Goal: Task Accomplishment & Management: Complete application form

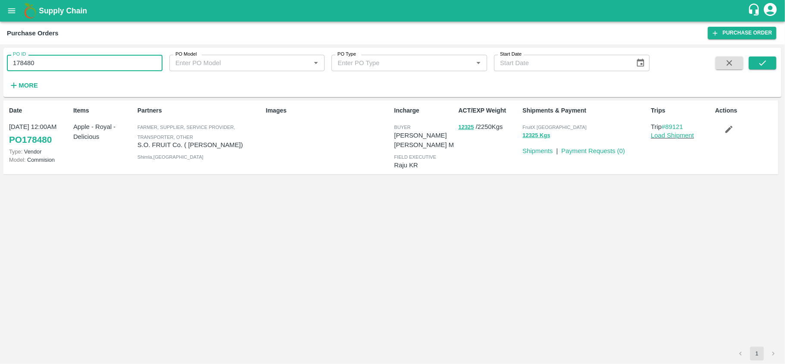
click at [83, 65] on input "178480" at bounding box center [85, 63] width 156 height 16
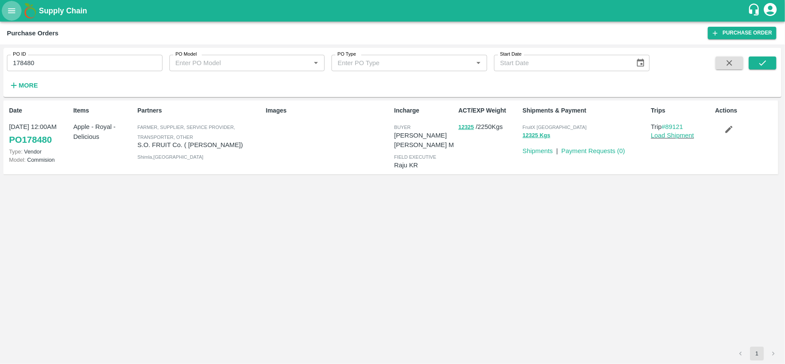
click at [5, 7] on button "open drawer" at bounding box center [12, 11] width 20 height 20
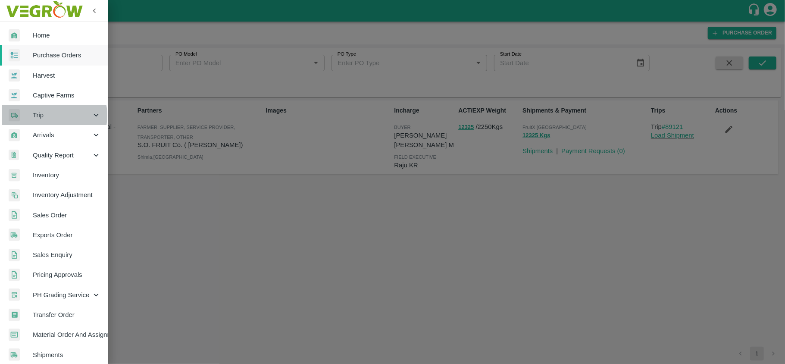
click at [49, 116] on span "Trip" at bounding box center [62, 114] width 59 height 9
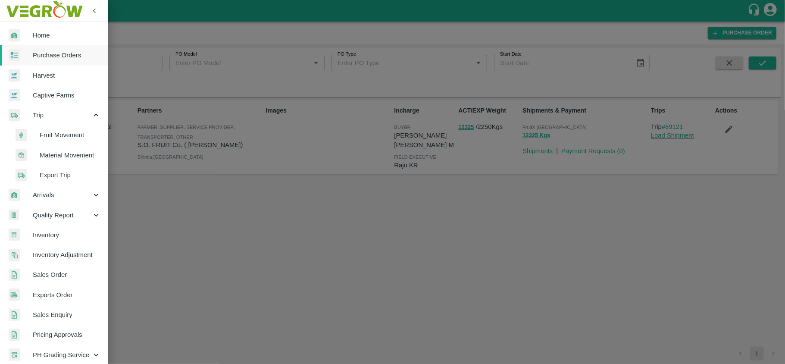
click at [56, 154] on span "Material Movement" at bounding box center [70, 155] width 61 height 9
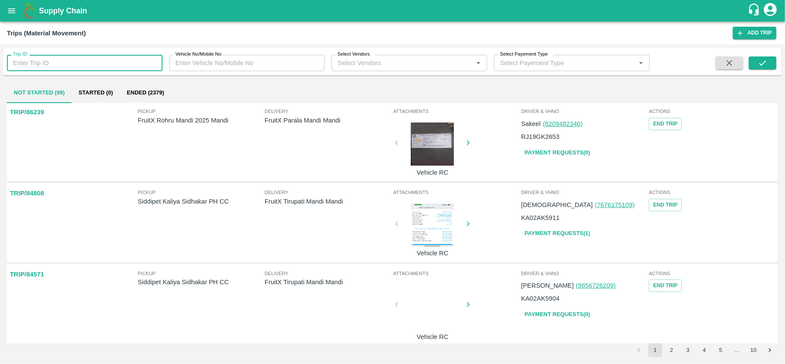
click at [87, 58] on input "Trip ID" at bounding box center [85, 63] width 156 height 16
paste input "89443"
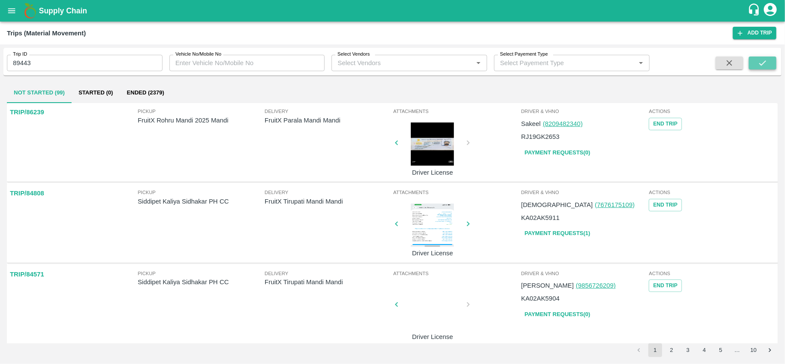
click at [761, 62] on icon "submit" at bounding box center [762, 62] width 9 height 9
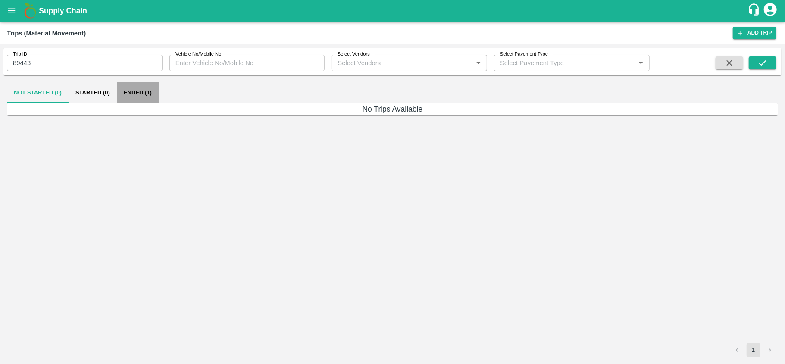
click at [132, 91] on button "Ended (1)" at bounding box center [138, 92] width 42 height 21
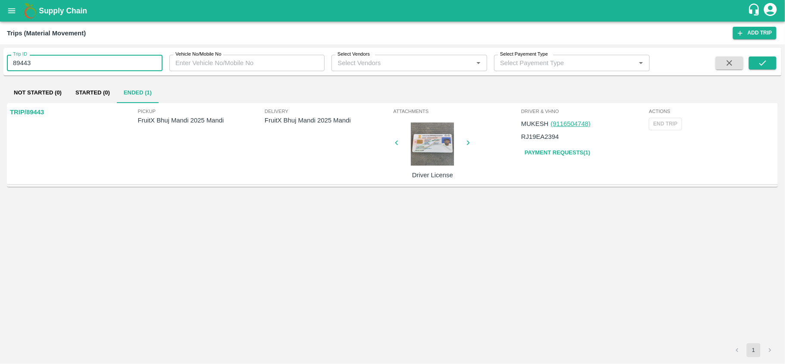
click at [73, 60] on input "89443" at bounding box center [85, 63] width 156 height 16
paste input "text"
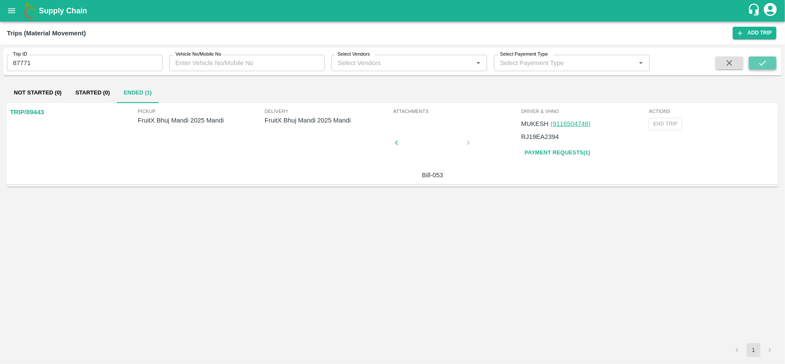
click at [766, 66] on icon "submit" at bounding box center [762, 62] width 9 height 9
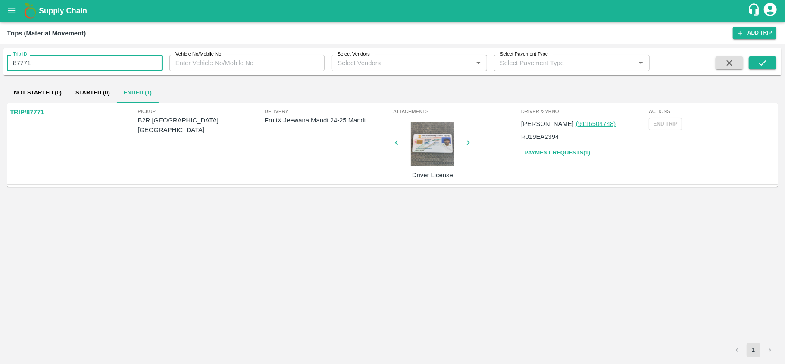
click at [61, 64] on input "87771" at bounding box center [85, 63] width 156 height 16
paste input "text"
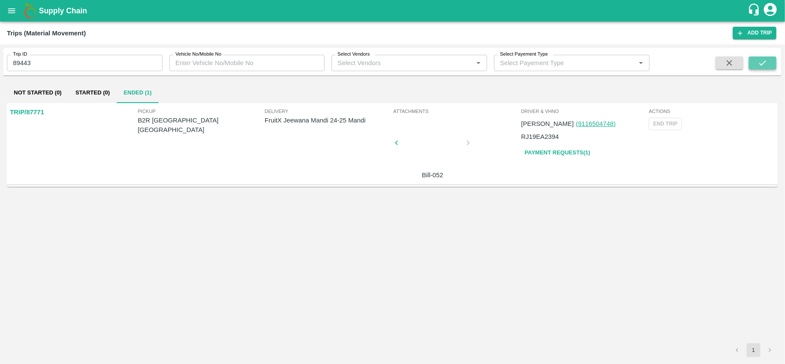
click at [763, 64] on icon "submit" at bounding box center [763, 62] width 7 height 5
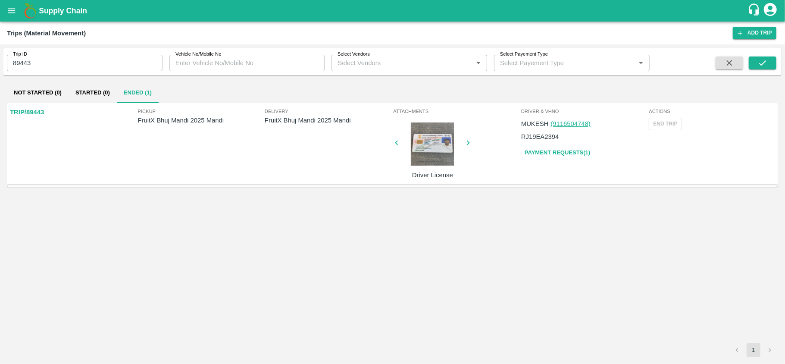
click at [303, 121] on p "FruitX Bhuj Mandi 2025 Mandi" at bounding box center [328, 120] width 127 height 9
copy p "FruitX Bhuj Mandi 2025 Mandi"
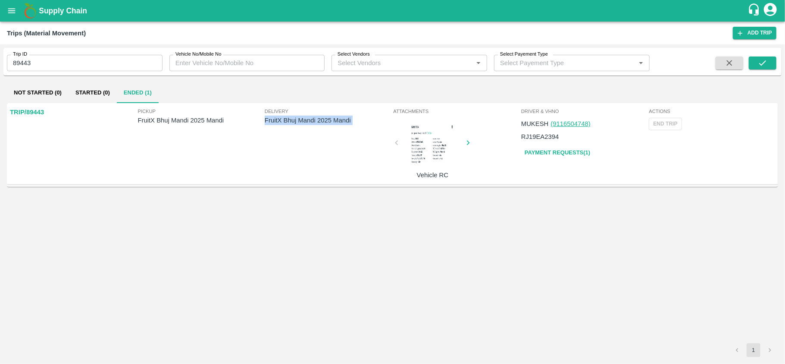
copy p "FruitX Bhuj Mandi 2025 Mandi"
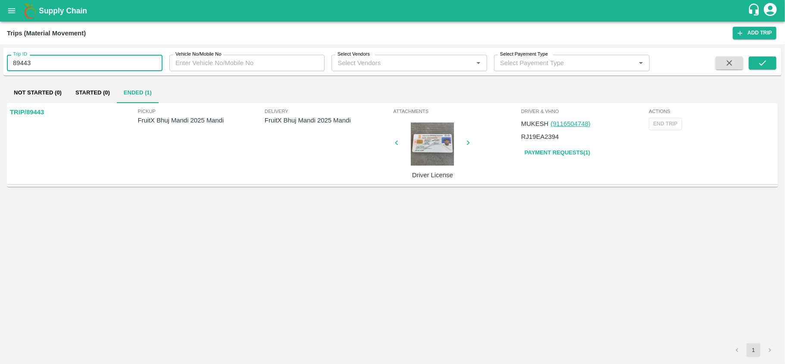
click at [49, 64] on input "89443" at bounding box center [85, 63] width 156 height 16
paste input "text"
type input "87771"
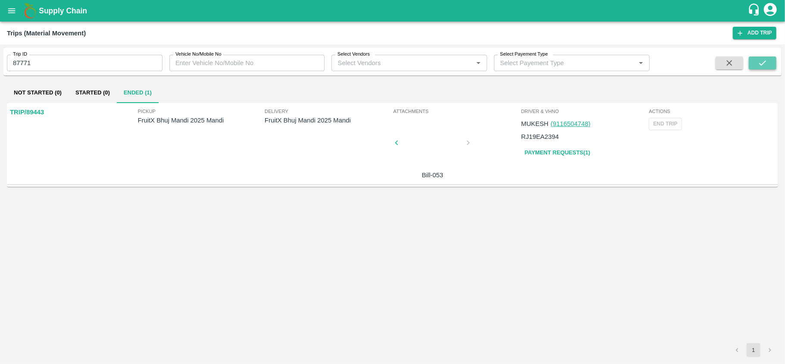
click at [768, 63] on button "submit" at bounding box center [763, 63] width 28 height 13
click at [314, 121] on p "FruitX Jeewana Mandi 24-25 Mandi" at bounding box center [328, 120] width 127 height 9
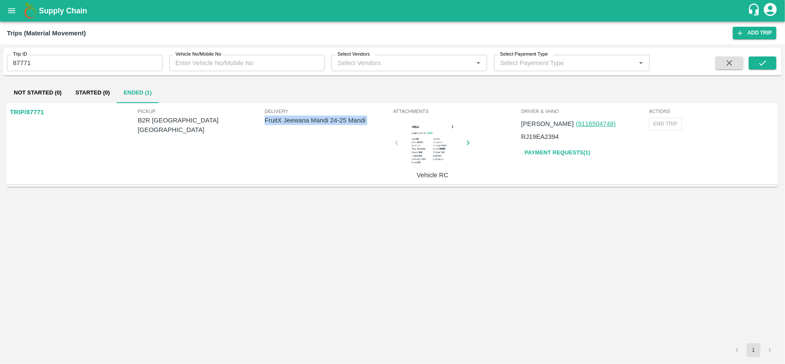
click at [314, 121] on p "FruitX Jeewana Mandi 24-25 Mandi" at bounding box center [328, 120] width 127 height 9
copy p "FruitX Jeewana Mandi 24-25 Mandi"
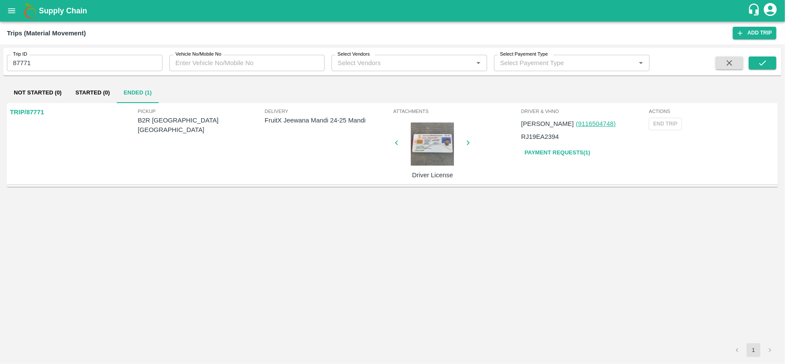
click at [102, 72] on div "Trip ID 87771 Trip ID Vehicle No/Mobile No Vehicle No/Mobile No Select Vendors …" at bounding box center [392, 61] width 779 height 21
click at [11, 19] on button "open drawer" at bounding box center [12, 11] width 20 height 20
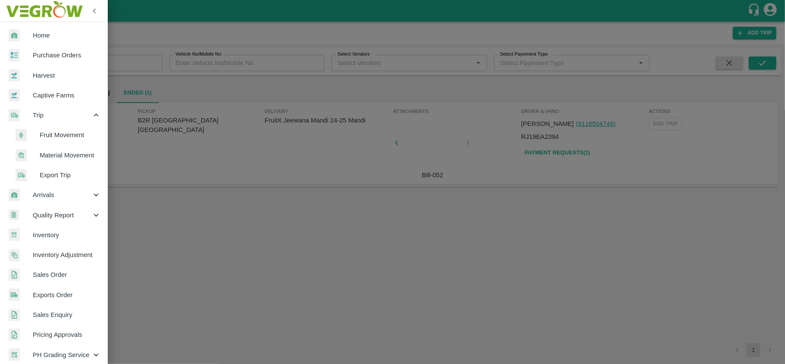
click at [69, 141] on li "Fruit Movement" at bounding box center [57, 135] width 101 height 20
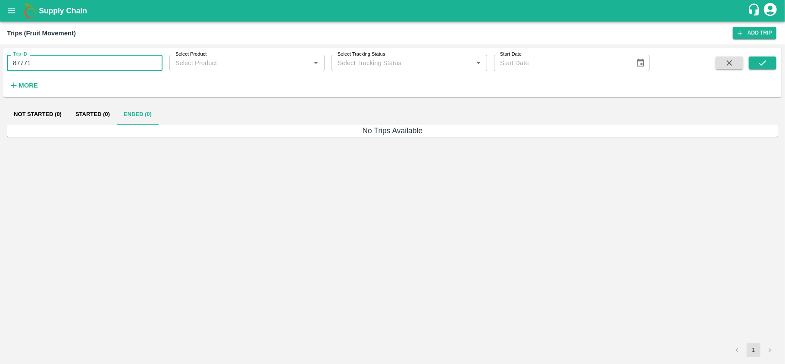
click at [70, 67] on input "87771" at bounding box center [85, 63] width 156 height 16
paste input "text"
type input "89036"
click at [762, 67] on icon "submit" at bounding box center [762, 62] width 9 height 9
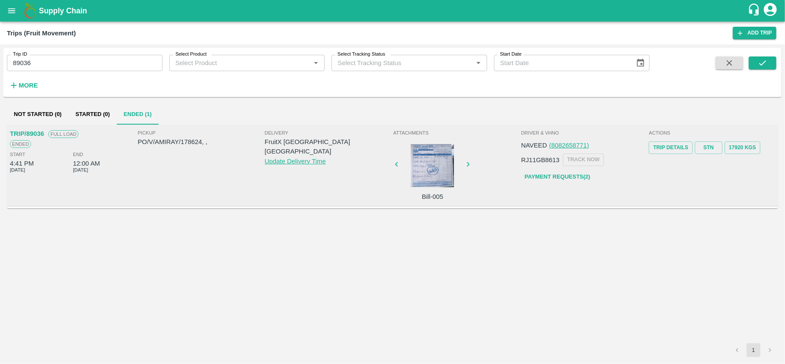
click at [425, 171] on div at bounding box center [432, 165] width 65 height 43
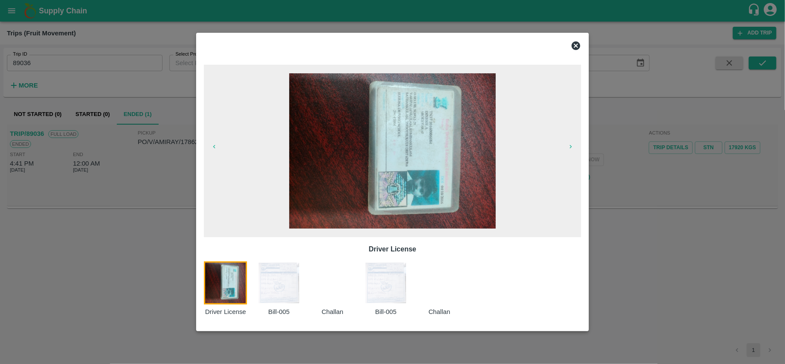
click at [267, 289] on img at bounding box center [278, 282] width 43 height 43
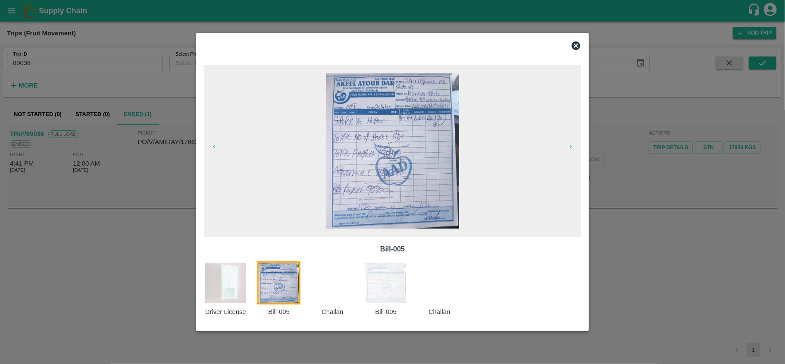
click at [339, 292] on div at bounding box center [337, 289] width 53 height 56
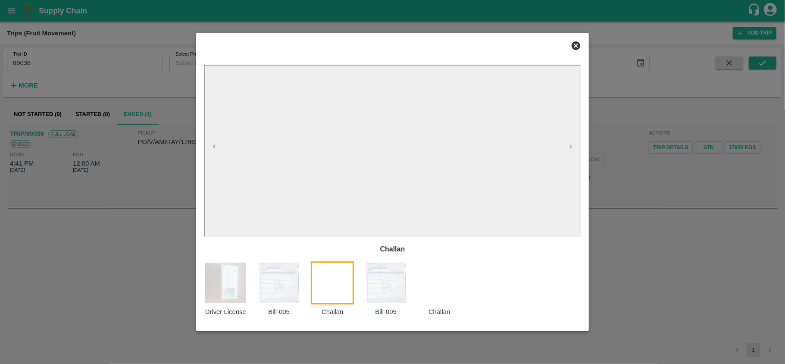
click at [377, 292] on img at bounding box center [385, 282] width 43 height 43
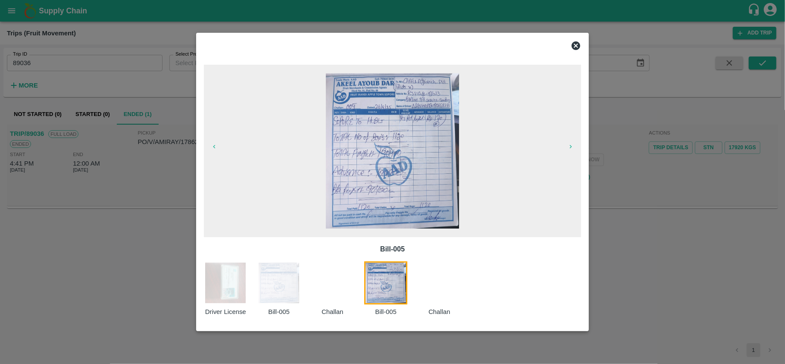
click at [326, 296] on div at bounding box center [337, 289] width 53 height 56
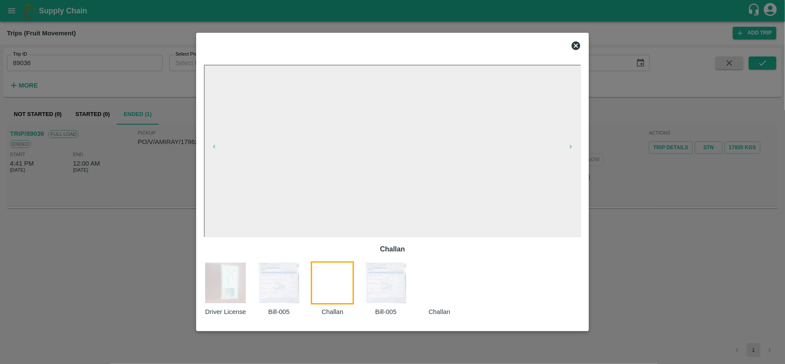
click at [575, 46] on icon at bounding box center [576, 46] width 10 height 10
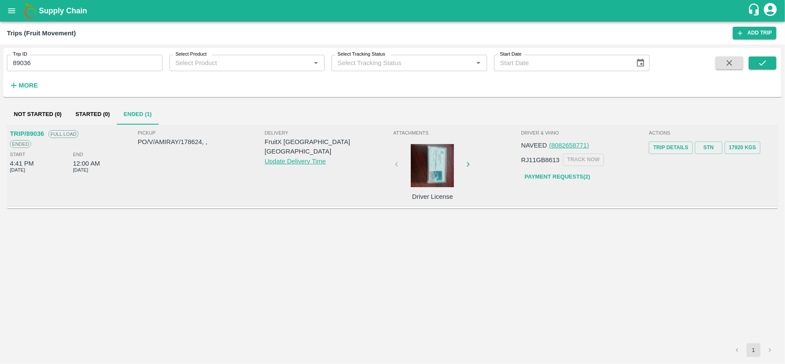
click at [430, 168] on div at bounding box center [432, 165] width 65 height 43
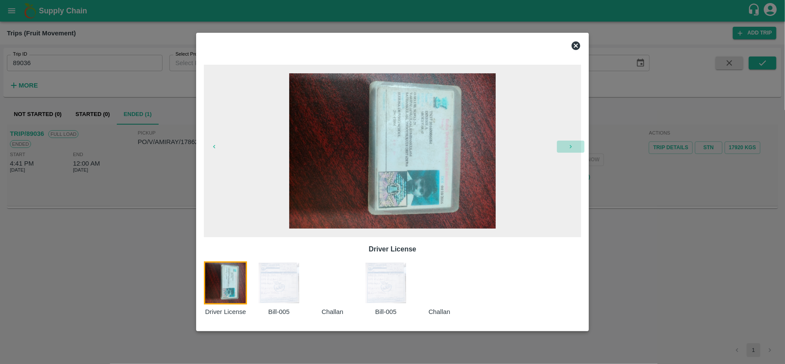
click at [569, 147] on icon "button" at bounding box center [571, 146] width 7 height 7
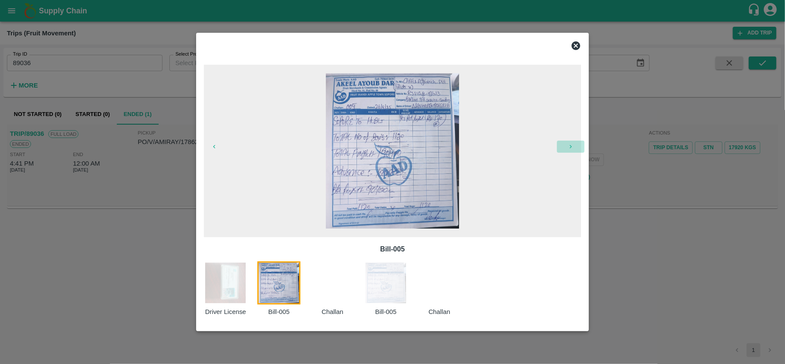
click at [569, 147] on icon "button" at bounding box center [571, 146] width 7 height 7
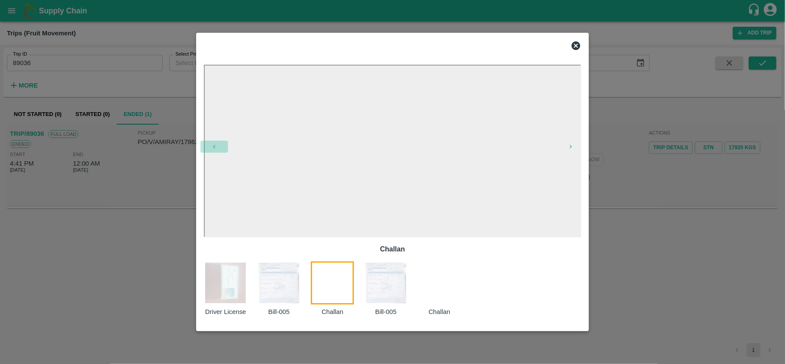
click at [210, 145] on button "button" at bounding box center [215, 147] width 28 height 12
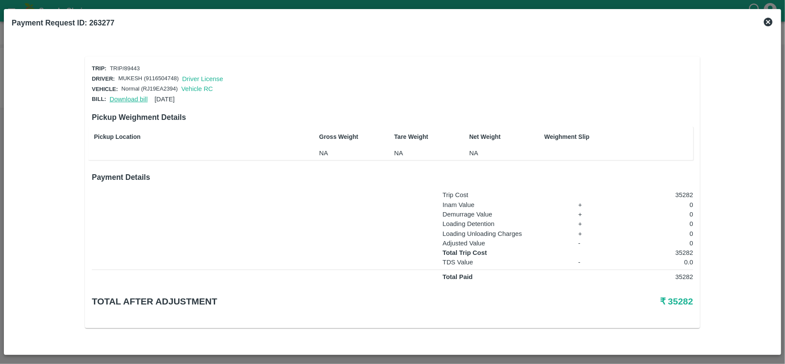
click at [133, 97] on link "Download bill" at bounding box center [129, 99] width 38 height 7
click at [691, 250] on p "35282" at bounding box center [652, 252] width 84 height 9
copy p "35282"
click at [123, 96] on link "Download bill" at bounding box center [129, 99] width 38 height 7
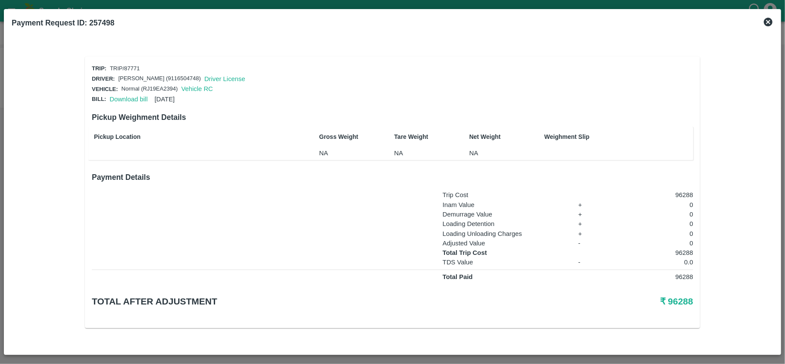
click at [685, 273] on p "96288" at bounding box center [652, 276] width 84 height 9
copy p "96288"
click at [132, 99] on link "Download bill" at bounding box center [129, 99] width 38 height 7
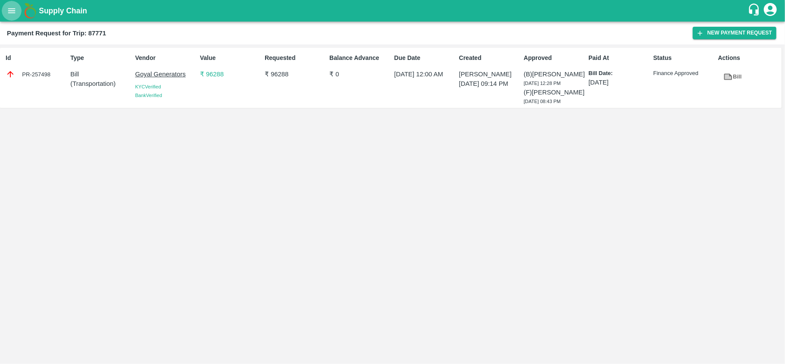
click at [10, 13] on icon "open drawer" at bounding box center [11, 10] width 7 height 5
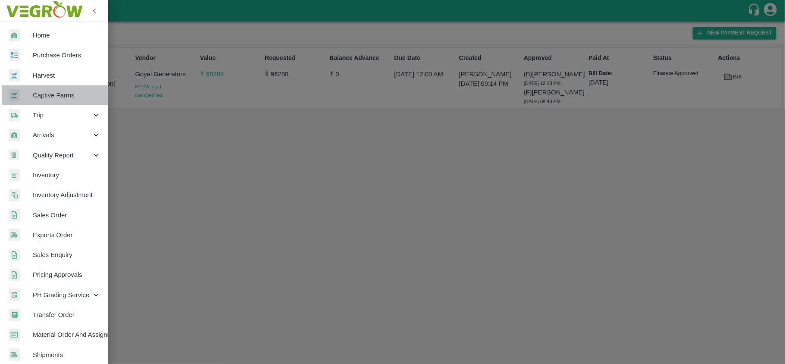
click at [59, 99] on span "Captive Farms" at bounding box center [67, 95] width 68 height 9
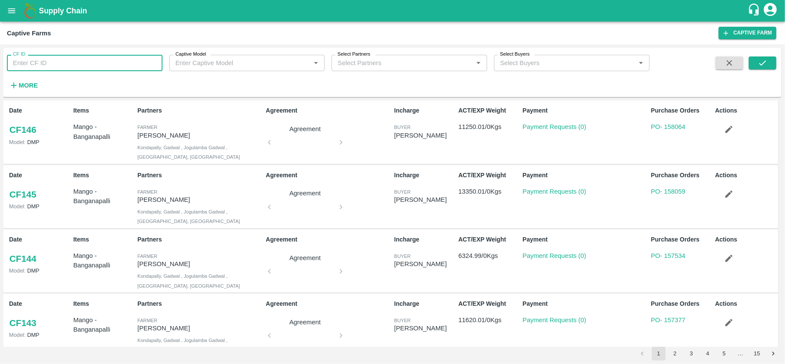
click at [81, 60] on input "CF ID" at bounding box center [85, 63] width 156 height 16
type input "48"
click at [773, 63] on button "submit" at bounding box center [763, 63] width 28 height 13
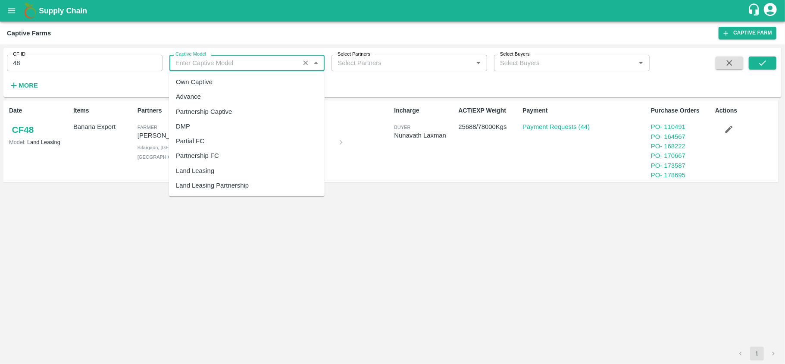
click at [282, 65] on input "Captive Model" at bounding box center [234, 62] width 125 height 11
click at [210, 169] on div "Land Leasing" at bounding box center [195, 170] width 38 height 9
type input "Land Leasing"
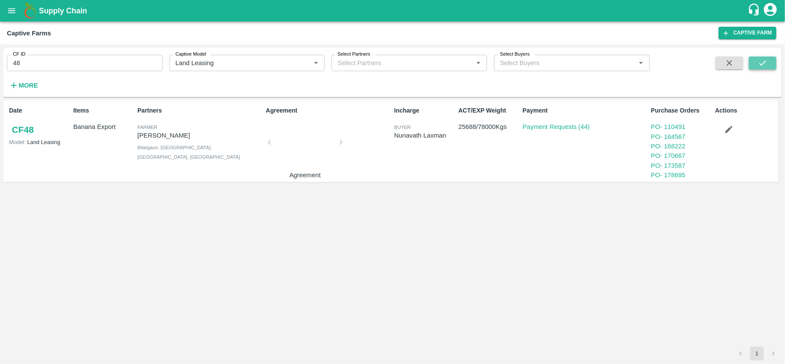
click at [773, 63] on button "submit" at bounding box center [763, 63] width 28 height 13
click at [28, 128] on link "CF 48" at bounding box center [23, 130] width 28 height 16
click at [11, 6] on icon "open drawer" at bounding box center [11, 10] width 9 height 9
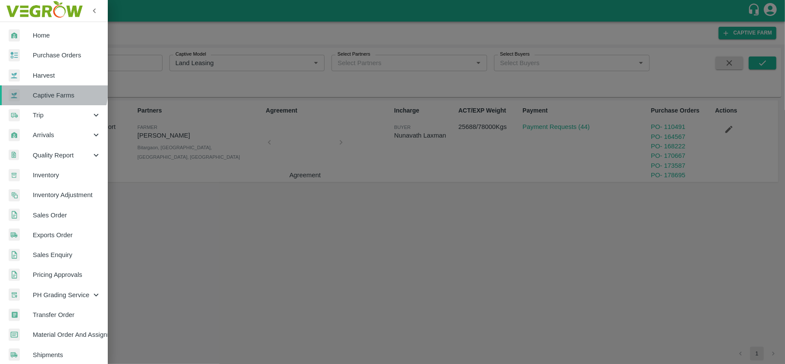
click at [47, 91] on span "Captive Farms" at bounding box center [67, 95] width 68 height 9
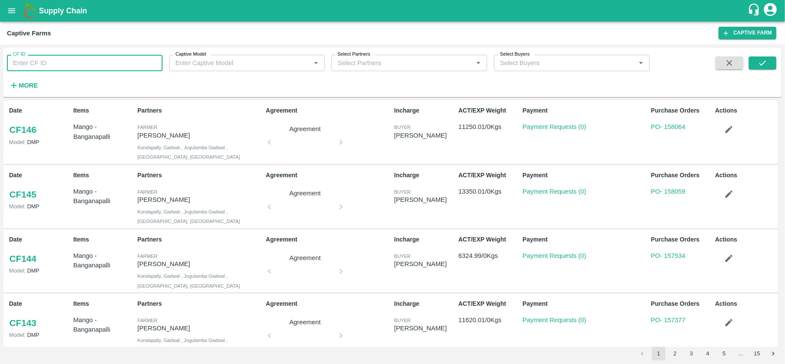
click at [45, 66] on input "CF ID" at bounding box center [85, 63] width 156 height 16
type input "4"
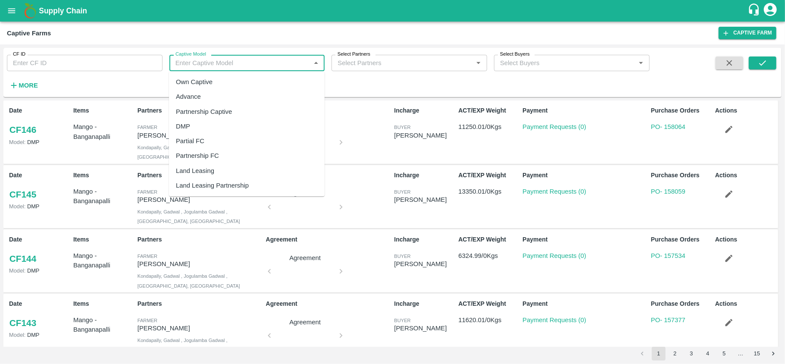
click at [200, 67] on input "Captive Model" at bounding box center [240, 62] width 136 height 11
click at [211, 166] on div "Land Leasing" at bounding box center [195, 170] width 38 height 9
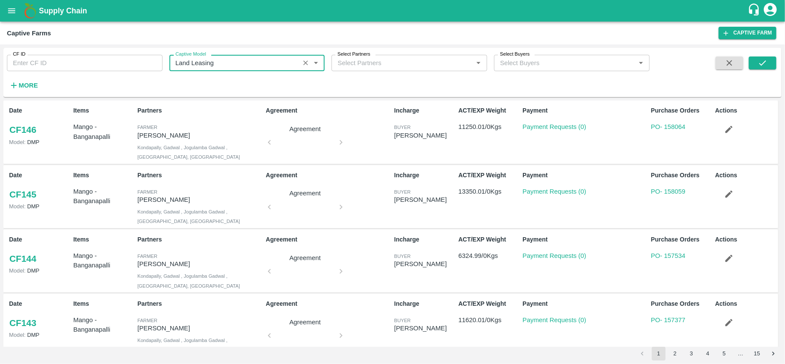
type input "Land Leasing"
click at [768, 62] on button "submit" at bounding box center [763, 63] width 28 height 13
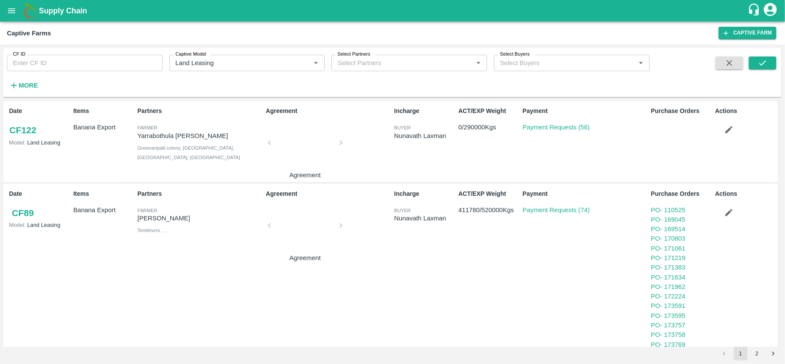
scroll to position [401, 0]
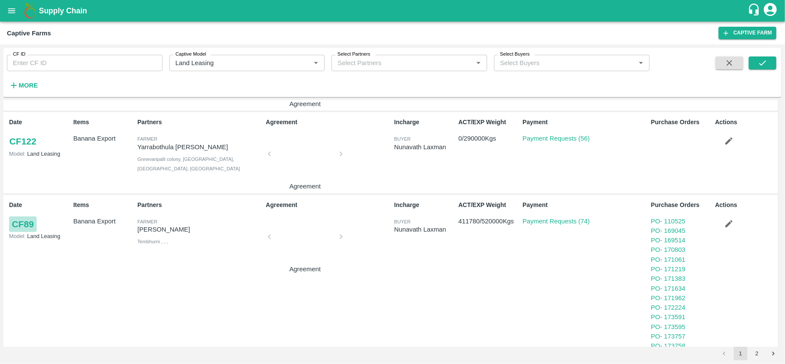
click at [21, 224] on link "CF 89" at bounding box center [23, 225] width 28 height 16
click at [22, 225] on link "CF 89" at bounding box center [23, 225] width 28 height 16
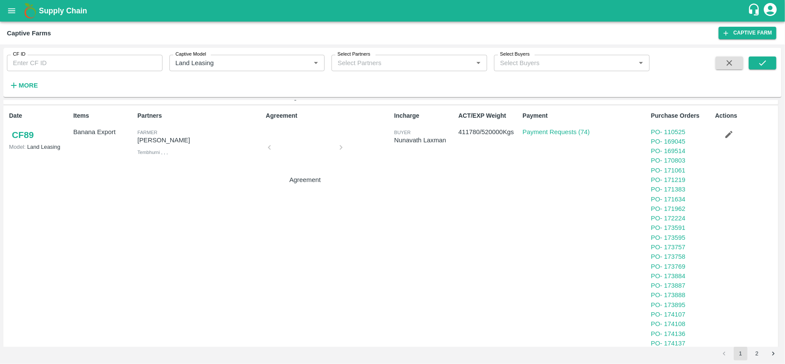
scroll to position [525, 0]
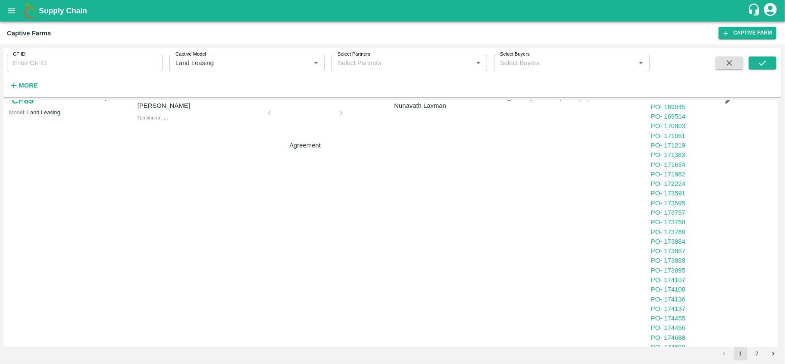
click at [497, 242] on div "ACT/EXP Weight 411780 / 520000 Kgs" at bounding box center [487, 308] width 64 height 471
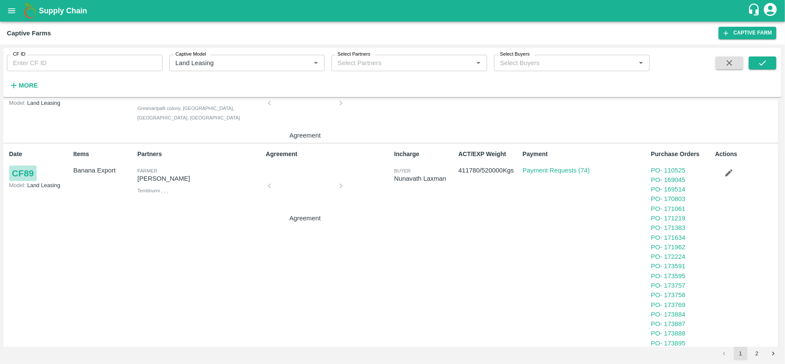
click at [19, 178] on link "CF 89" at bounding box center [23, 174] width 28 height 16
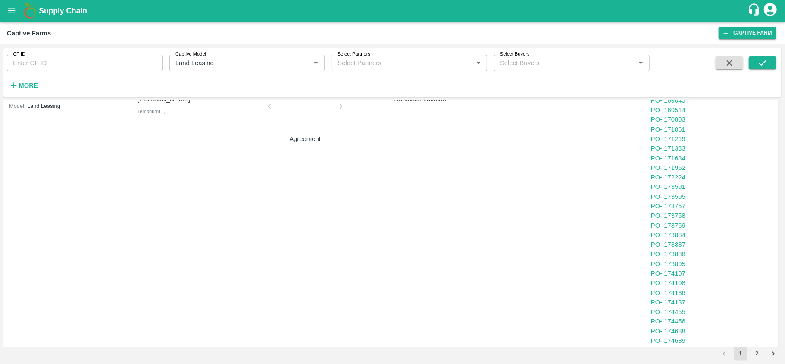
scroll to position [532, 0]
click at [668, 173] on div "PO - 172224" at bounding box center [681, 176] width 61 height 9
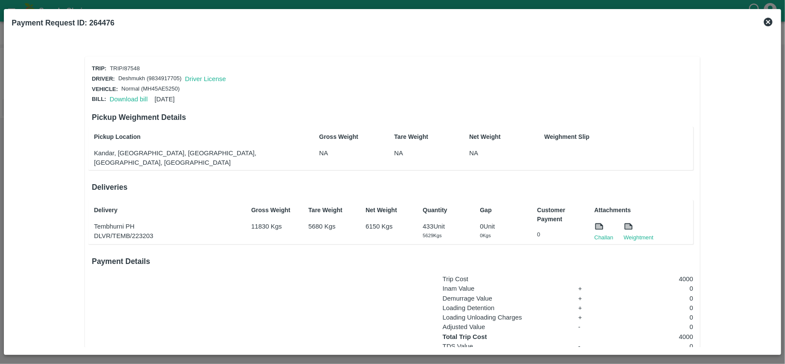
click at [132, 92] on div "Download bill [DATE]" at bounding box center [140, 97] width 69 height 13
click at [133, 96] on link "Download bill" at bounding box center [129, 99] width 38 height 7
click at [599, 233] on link "Challan" at bounding box center [604, 237] width 19 height 9
click at [604, 233] on link "Challan" at bounding box center [604, 237] width 19 height 9
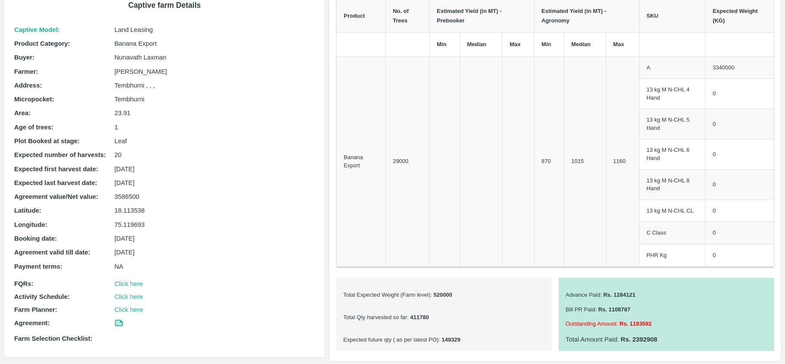
scroll to position [58, 0]
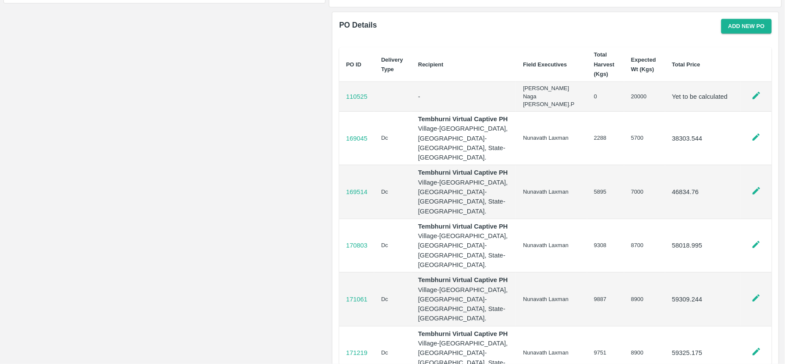
scroll to position [414, 0]
click at [734, 19] on button "Add new PO" at bounding box center [747, 25] width 50 height 15
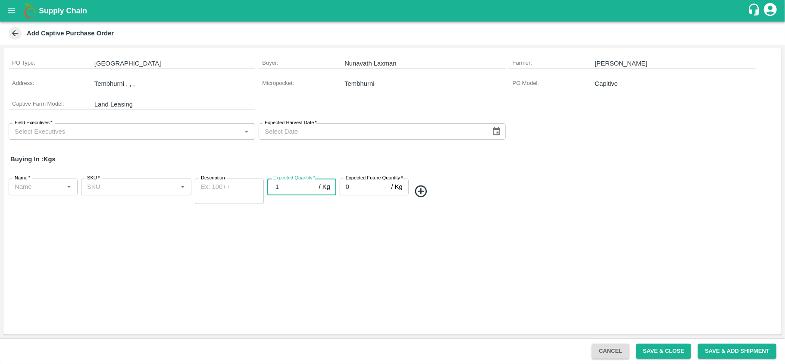
type input "-1"
click at [312, 187] on input "-1" at bounding box center [291, 187] width 48 height 16
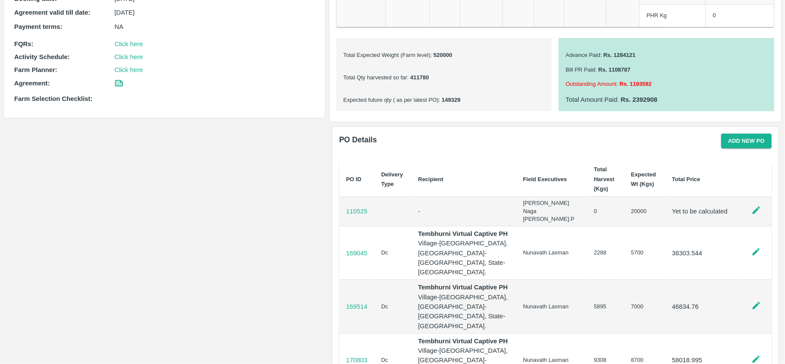
scroll to position [299, 0]
click at [747, 141] on button "Add new PO" at bounding box center [747, 140] width 50 height 15
